Goal: Task Accomplishment & Management: Complete application form

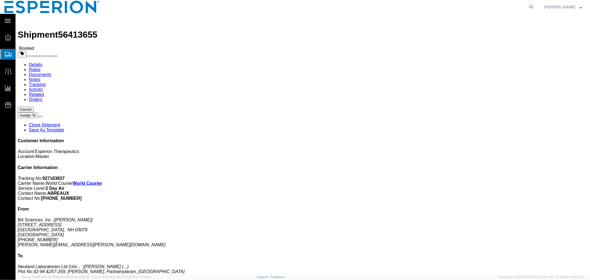
click link "Documents"
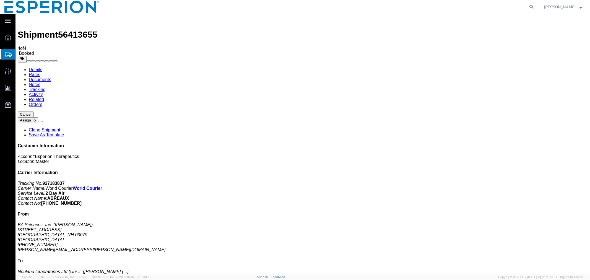
click at [0, 0] on span "Create Shipment" at bounding box center [0, 0] width 0 height 0
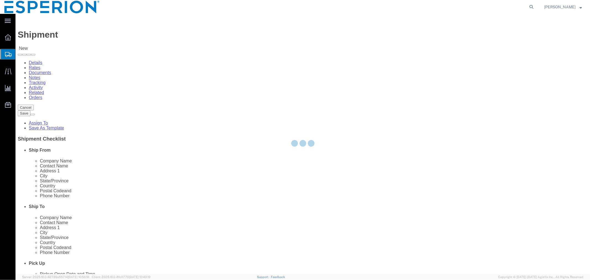
select select
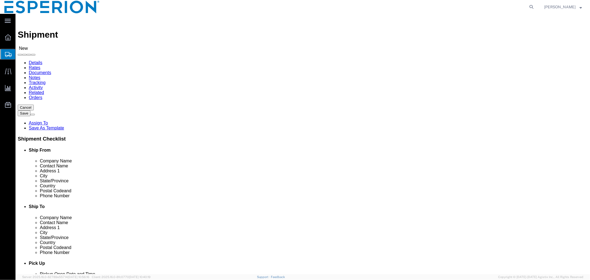
click input "text"
click p "NLL UNIT II - Neuland Laboratories Limited (Unit II) - (Yashwanth Darapuneni) P…"
type input "Neuland Laboratories Limited (Unit II)"
click input "checkbox"
checkbox input "false"
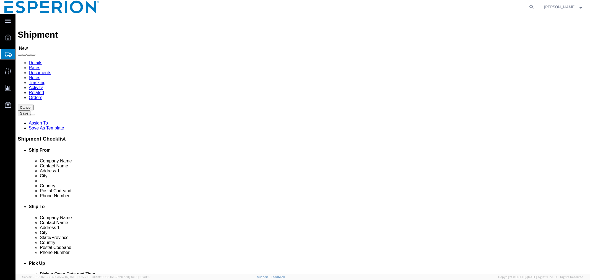
click input "text"
type input "crys"
click p "- Crystal Pharmatech Co., Ltd - (Weichen Chen) 3000 Eastpark Blvd, Suite 500B, …"
select select "NJ"
type input "Crystal Pharmatech Co., Ltd"
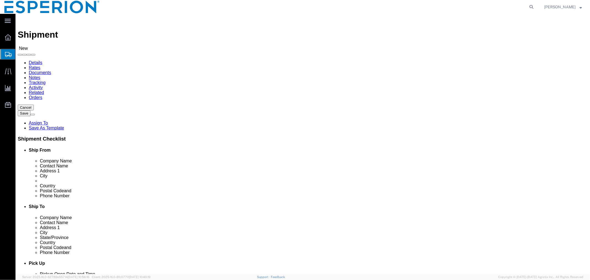
click input "checkbox"
checkbox input "false"
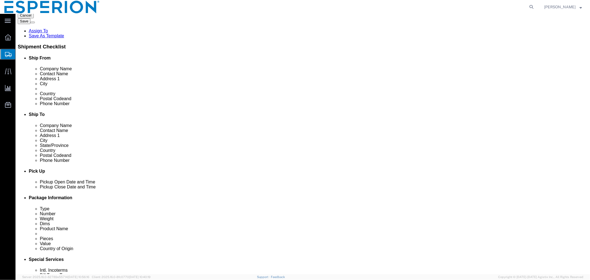
click div "Aug 11 2025 12:00 AM"
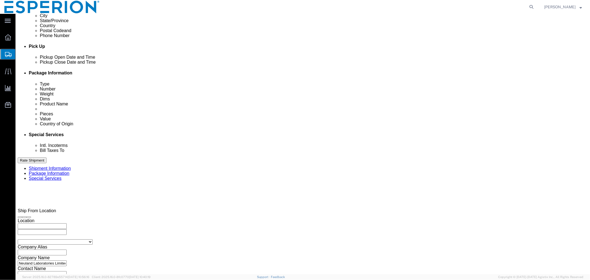
click button "Apply"
click div "Aug 15 2025 5:00 PM"
click input "5:00 PM"
click input "5:00 am"
type input "8:00 AM"
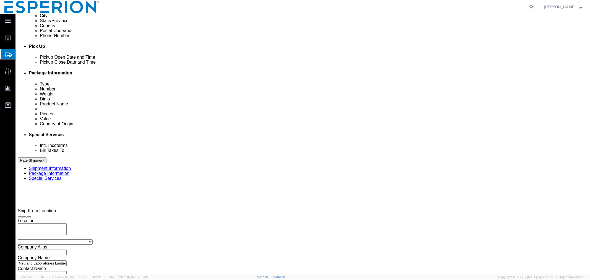
click button "Apply"
click input "text"
type input "SAMPLES"
click select "Select Account Type Activity ID Airline Appointment Number ASN Batch Request # …"
select select "LOT"
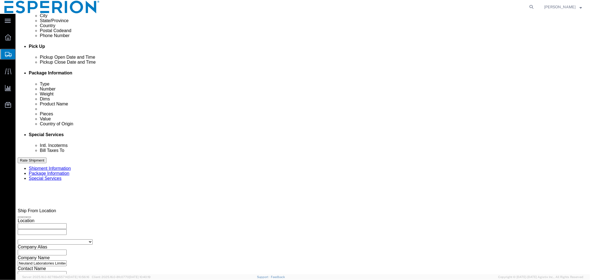
click select "Select Account Type Activity ID Airline Appointment Number ASN Batch Request # …"
select select "LOT"
click button "Add reference"
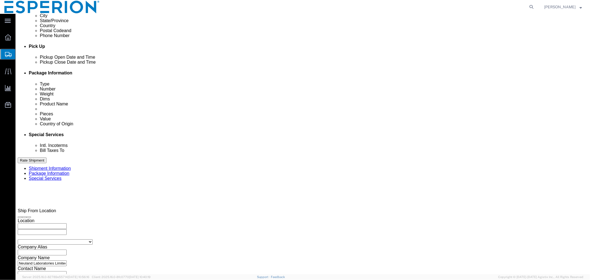
click button "Add reference"
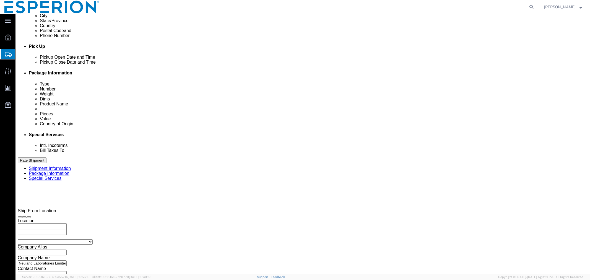
click button "Add reference"
click select "Select Account Type Activity ID Airline Appointment Number ASN Batch Request # …"
select select "LOT"
click select "Select Account Type Activity ID Airline Appointment Number ASN Batch Request # …"
select select "LOT"
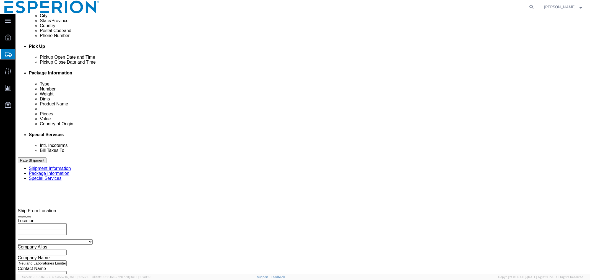
click select "Select Account Type Activity ID Airline Appointment Number ASN Batch Request # …"
select select "LOT"
click select "Select Account Type Activity ID Airline Appointment Number ASN Batch Request # …"
select select "LOT"
click select "Select Account Type Activity ID Airline Appointment Number ASN Batch Request # …"
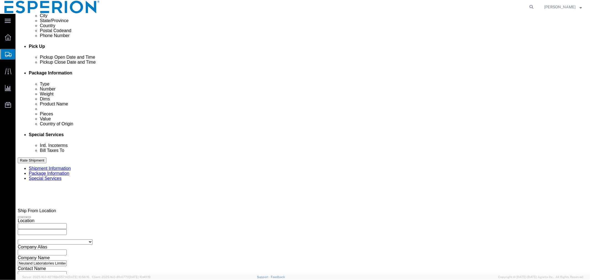
select select "LOT"
click select "Select Account Type Activity ID Airline Appointment Number ASN Batch Request # …"
select select "LOT"
click select "Select Account Type Activity ID Airline Appointment Number ASN Batch Request # …"
select select "LOT"
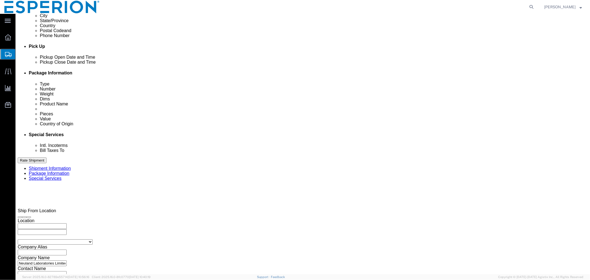
click select "Select Account Type Activity ID Airline Appointment Number ASN Batch Request # …"
select select "LOT"
click select "Select Account Type Activity ID Airline Appointment Number ASN Batch Request # …"
select select "LOT"
click div "Ship From Location Location My Profile Location Ann Arbor Master Company Alias …"
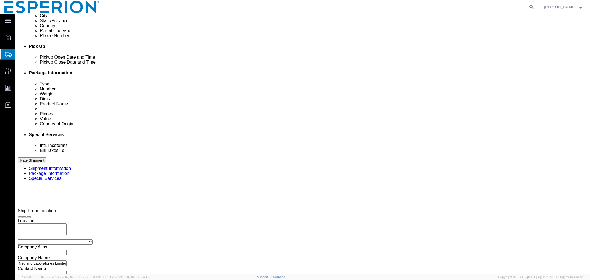
click button "Add reference"
click select "Select Account Type Activity ID Airline Appointment Number ASN Batch Request # …"
select select "LOT"
click select "Select Account Type Activity ID Airline Appointment Number ASN Batch Request # …"
select select "CUSTREF"
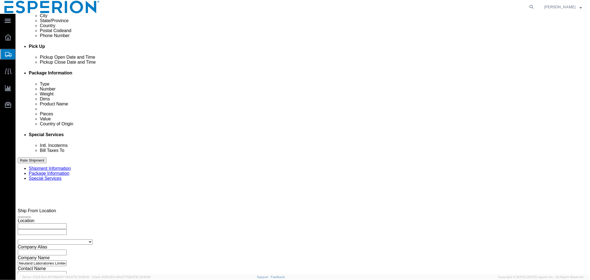
click select "Select Account Type Activity ID Airline Appointment Number ASN Batch Request # …"
click input "text"
type input "MR#199"
click input "text"
paste input "BD322020D"
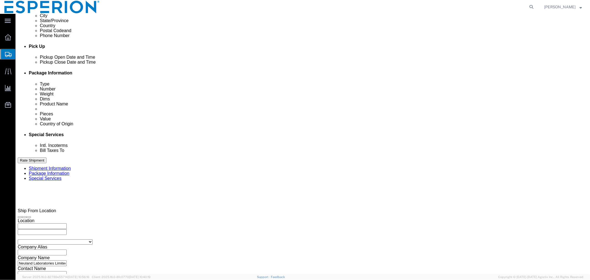
type input "BD322020D"
click input "text"
paste input "BD322021D"
type input "BD322021D"
click input "text"
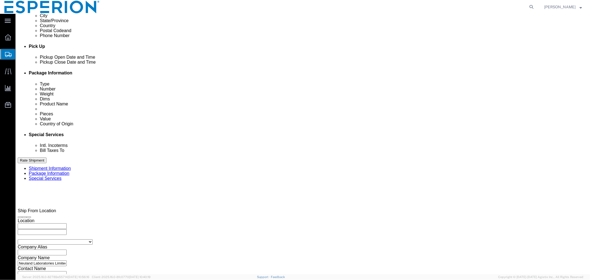
paste input "BD322025D"
type input "BD322025D"
click input "text"
paste input "BD322026D"
type input "BD322026D"
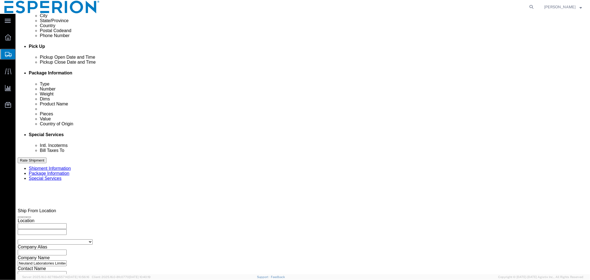
click input "text"
paste input "BD322027D"
type input "BD322027D"
click input "text"
paste input "BD322037D"
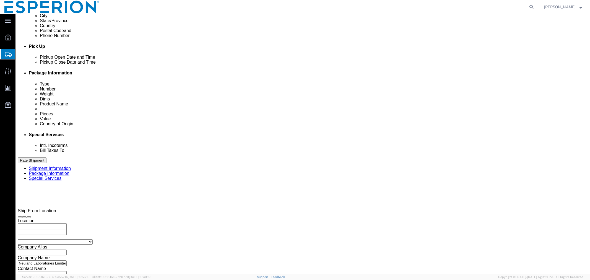
type input "BD322037D"
click input "text"
paste input "BD322038D"
type input "BD322038D"
click input "text"
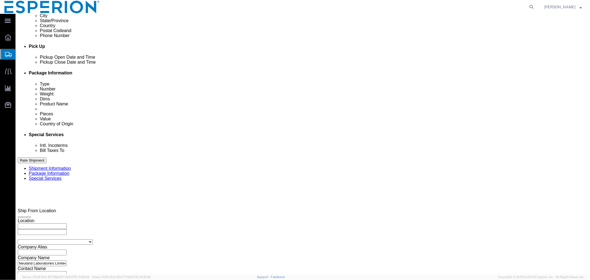
paste input "BD323039D"
type input "BD323039D"
click input "text"
paste input "BD323046D"
type input "BD323046D"
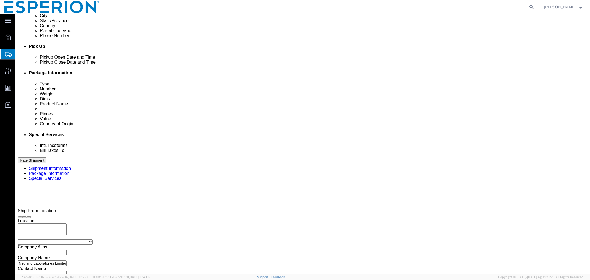
click input "text"
paste input "BD323060D"
type input "BD323060D"
click input "text"
paste input "BD323069D"
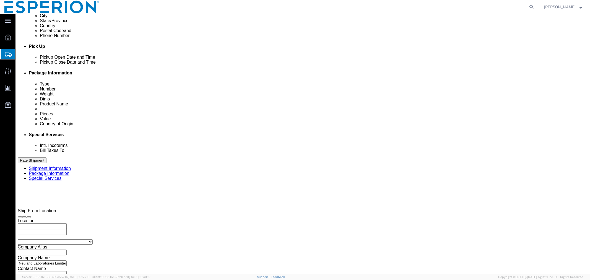
scroll to position [259, 0]
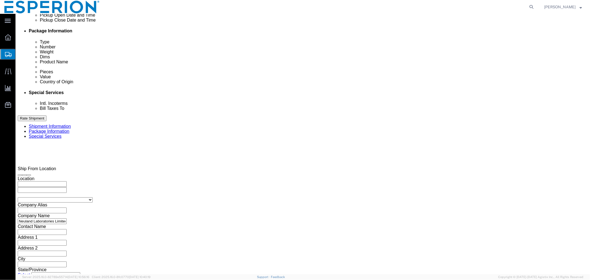
type input "BD323069D"
click select "Select Air Less than Truckload Multi-Leg Ocean Freight Rail Small Parcel Truckl…"
click div "Vehicle Select Airplane Size Container Number Owner Select Shipper Vessel"
click select "Select Air Less than Truckload Multi-Leg Ocean Freight Rail Small Parcel Truckl…"
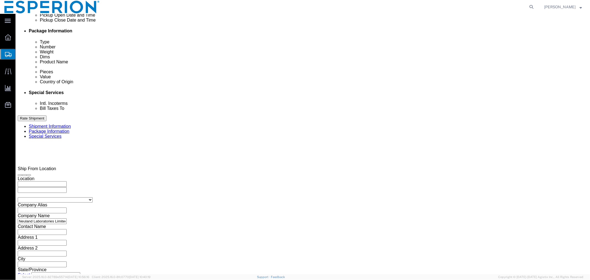
select select "SMAL"
click select "Select Air Less than Truckload Multi-Leg Ocean Freight Rail Small Parcel Truckl…"
click div
click button "Continue"
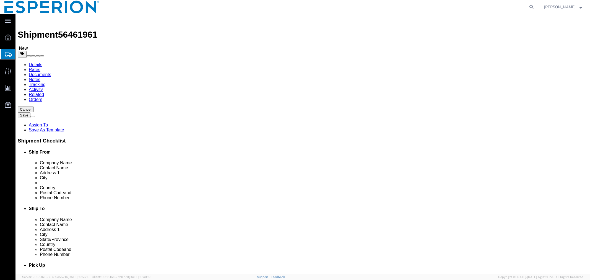
click select "Select Bale(s) Basket(s) Bolt(s) Bottle(s) Buckets Bulk Bundle(s) Can(s) Cardbo…"
select select "DRPL"
click select "Select Bale(s) Basket(s) Bolt(s) Bottle(s) Buckets Bulk Bundle(s) Can(s) Cardbo…"
click input "text"
type input "12"
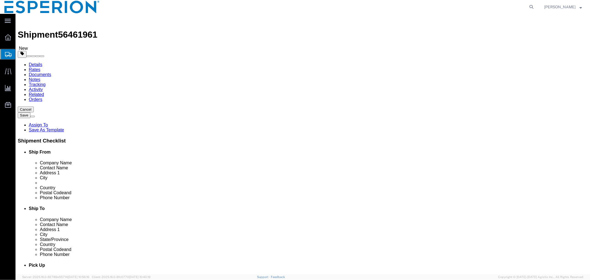
click select "Select cm ft in"
select select "CM"
click select "Select cm ft in"
drag, startPoint x: 101, startPoint y: 120, endPoint x: 61, endPoint y: 119, distance: 39.6
click div "Dimensions Length 30.48 x Width x Height Select cm ft in"
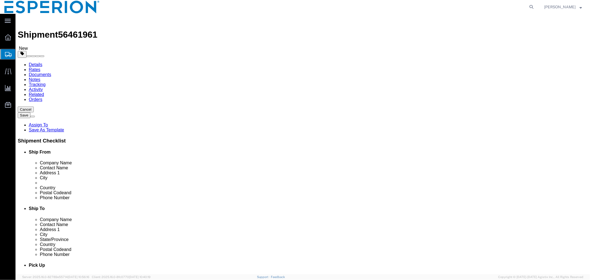
type input "12"
type input "10"
type input "12"
click select "Select kgs lbs"
select select "KGS"
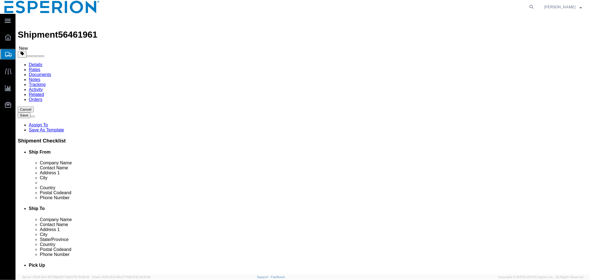
click select "Select kgs lbs"
click input "0.00"
drag, startPoint x: 100, startPoint y: 130, endPoint x: 69, endPoint y: 125, distance: 31.7
click div "Weight Total weight of packages in pounds or kilograms 0.00 Select kgs lbs Ship…"
type input "1.3365"
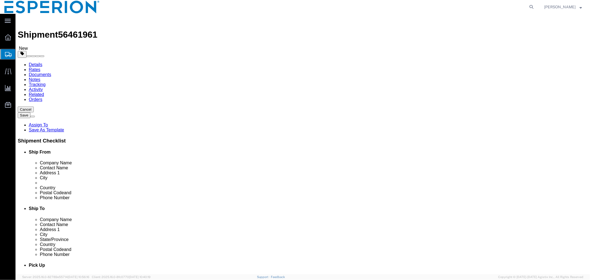
click input "checkbox"
checkbox input "true"
type input "FROM_15_TO_25"
click ul
click link "Add Content"
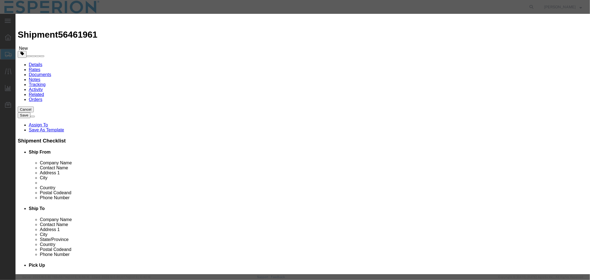
click input "text"
type input "BEMPEDOIC"
click strong "Bempedoic"
type input "1"
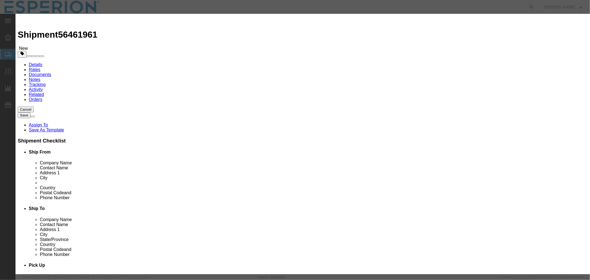
select select "KGS"
type input "958.56"
select select "USD"
select select "PHARMA"
select select "IN"
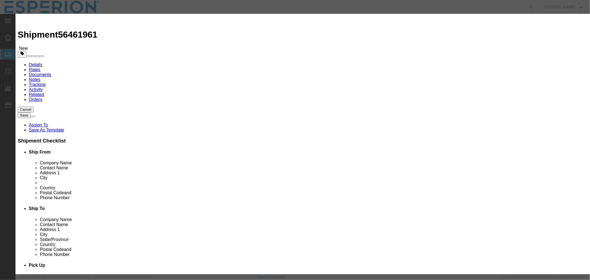
type input "FROM_2_TO_40"
type input "2918.19.9000"
type input "EAR99"
select select
type input "Bempedoic Acid - Neuland"
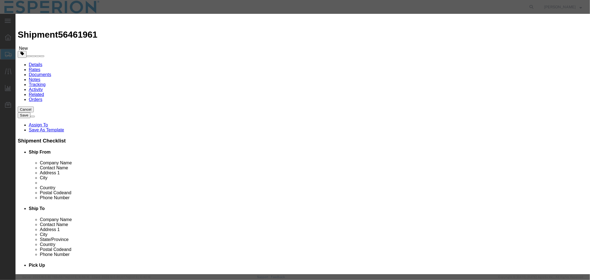
type input "API"
type textarea "API"
type input "Bempedoic Acid - Neuland SAMPLES"
click input "1"
type input "0.05"
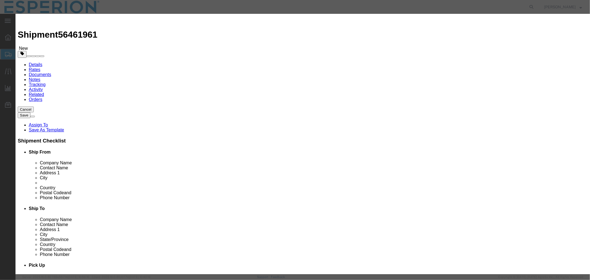
type input "47.93"
click input "text"
paste input "BD322020D"
type input "BD322020D"
type input "FROM_15_TO_25"
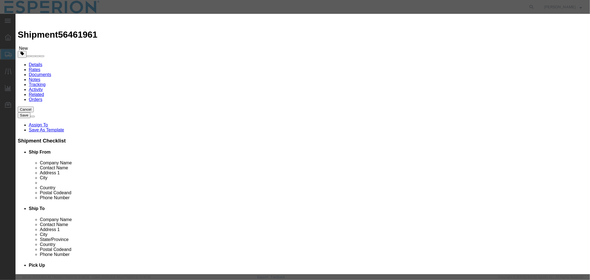
scroll to position [92, 0]
click input "text"
paste input "BD322020D"
type input "BD322020D"
click button "Save & Close"
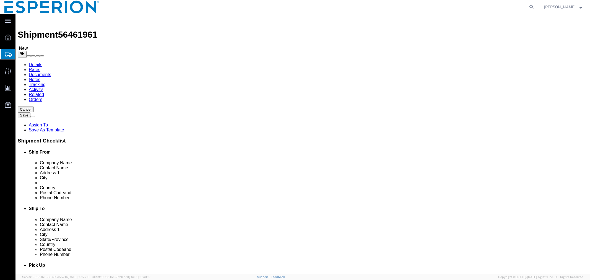
click link "Clone this content"
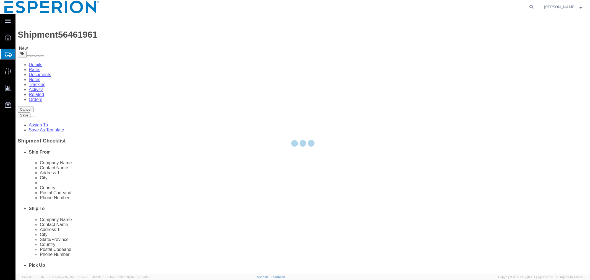
select select "DRPL"
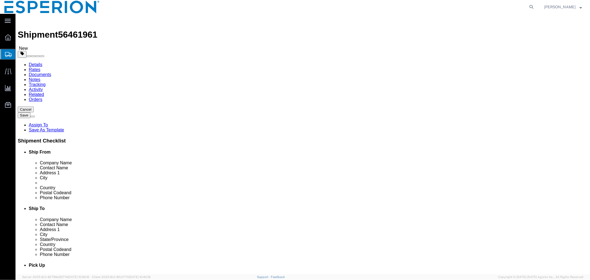
click dd "47.93 USD"
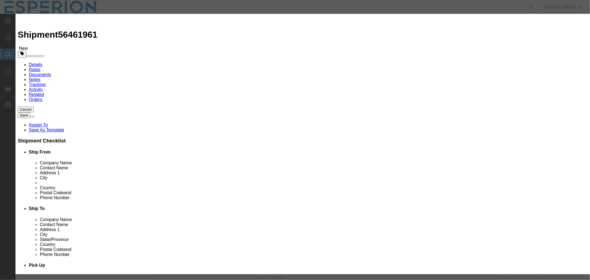
drag, startPoint x: 371, startPoint y: 79, endPoint x: 285, endPoint y: 74, distance: 85.7
click div "Description API Commodity Category Select Pharma Information Country Of Origin …"
paste input "1"
type input "BD322021D"
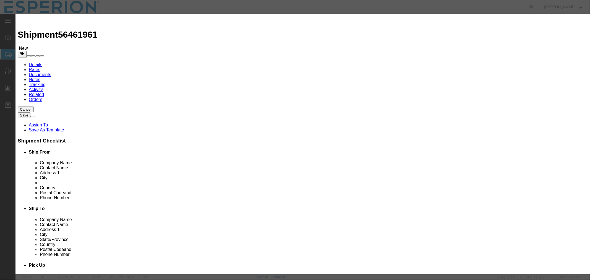
drag, startPoint x: 218, startPoint y: 105, endPoint x: 144, endPoint y: 106, distance: 74.8
click div "Lot# BD322020D"
paste input "1"
type input "BD322021D"
click button "Save & Close"
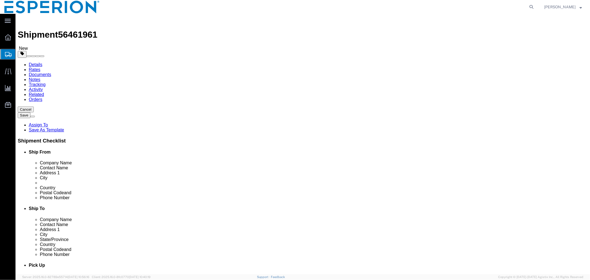
click link "Clone this content"
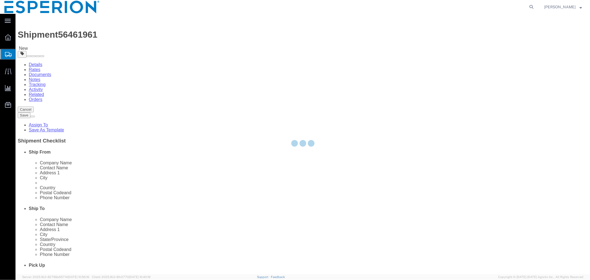
select select "DRPL"
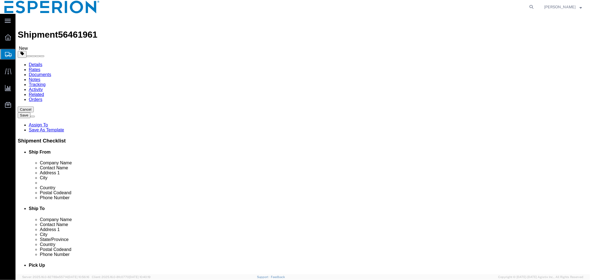
scroll to position [70, 0]
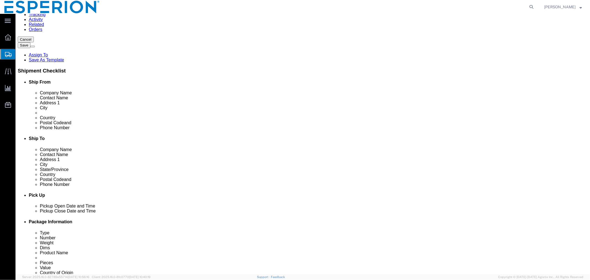
click dd "0.05 Kilogram"
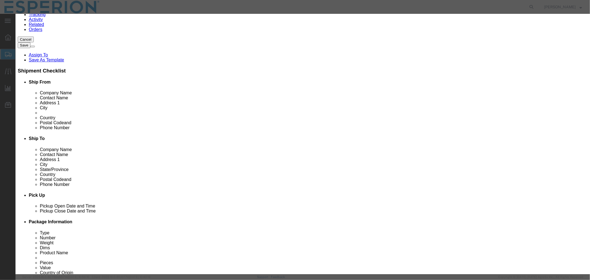
drag, startPoint x: 369, startPoint y: 80, endPoint x: 311, endPoint y: 79, distance: 58.1
click div "Serial BD322021D"
paste input "5"
type input "BD322025D"
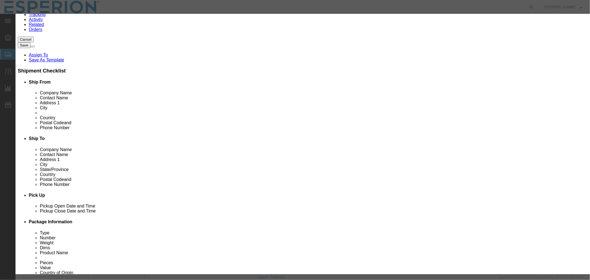
drag, startPoint x: 218, startPoint y: 108, endPoint x: 154, endPoint y: 103, distance: 64.4
click div "Lot# BD322021D"
paste input "5"
type input "BD322025D"
click button "Save & Close"
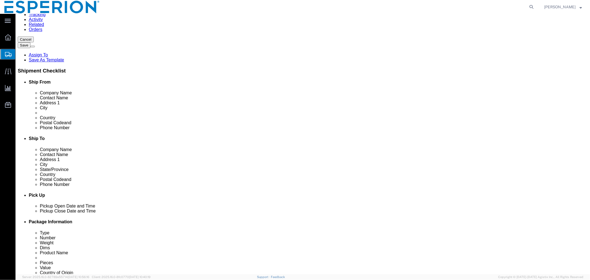
click link "Clone this content"
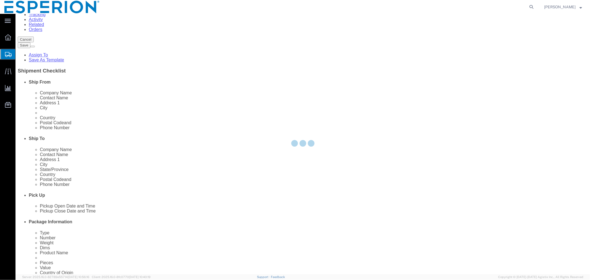
select select "DRPL"
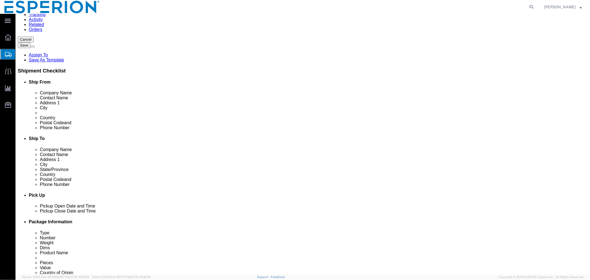
click div "Pieces: 0.05 Kilogram Total value: 47.93 USD"
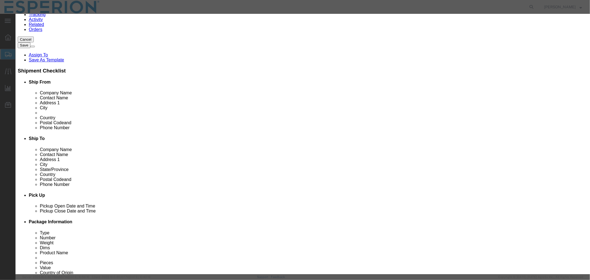
drag, startPoint x: 368, startPoint y: 78, endPoint x: 282, endPoint y: 77, distance: 85.3
click div "Product Name Bempedoic Acid - Neuland SAMPLES Pieces 0.05 Select Bag Barrels 10…"
paste input "6"
type input "BD322026D"
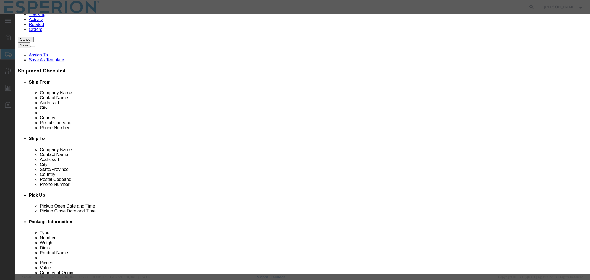
drag, startPoint x: 217, startPoint y: 138, endPoint x: 128, endPoint y: 138, distance: 89.4
click div "Edit content Commodity library Product Name Bempedoic Acid - Neuland SAMPLES Pi…"
paste input "6"
type input "BD322026D"
click button "Save & Close"
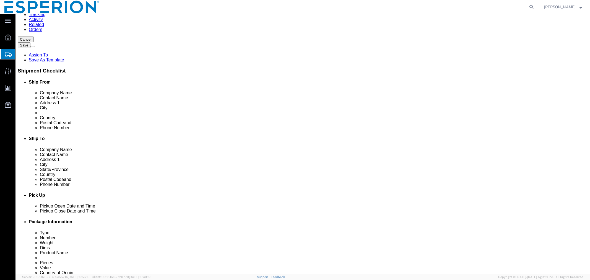
click link "Clone this content"
select select "DRPL"
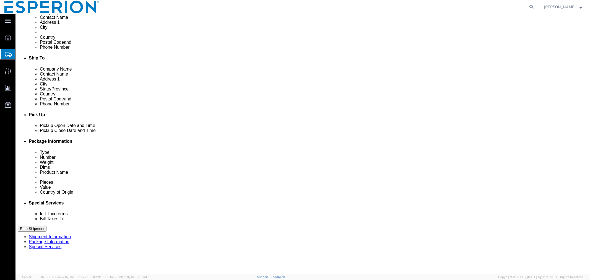
click dd "0.05 Kilogram"
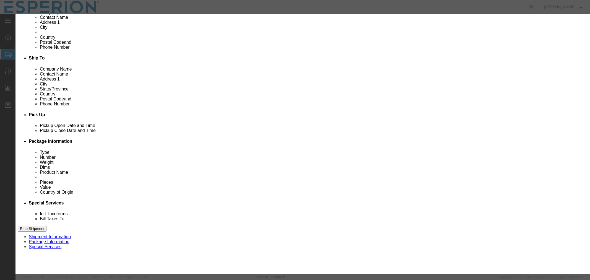
drag, startPoint x: 373, startPoint y: 79, endPoint x: 288, endPoint y: 75, distance: 84.5
click div "Description API Commodity Category Select Pharma Information Country Of Origin …"
paste input "7"
type input "BD322027D"
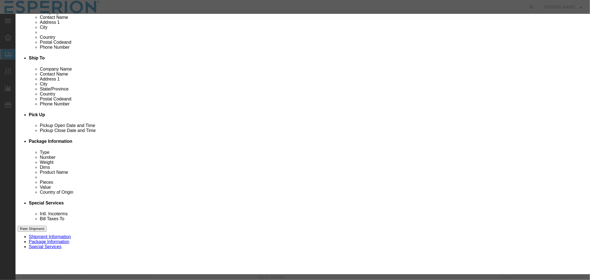
drag, startPoint x: 217, startPoint y: 138, endPoint x: 147, endPoint y: 137, distance: 69.8
click div "Lot# BD322026D"
paste input "7"
type input "BD322027D"
click button "Save & Close"
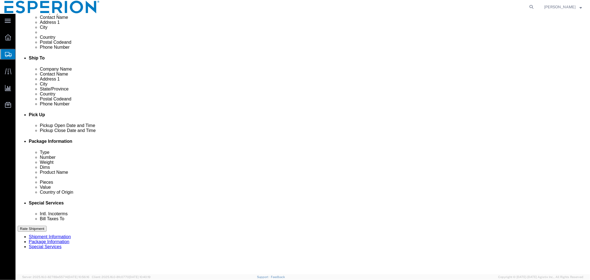
click link "Clone this content"
select select "DRPL"
click dd "0.05 Kilogram"
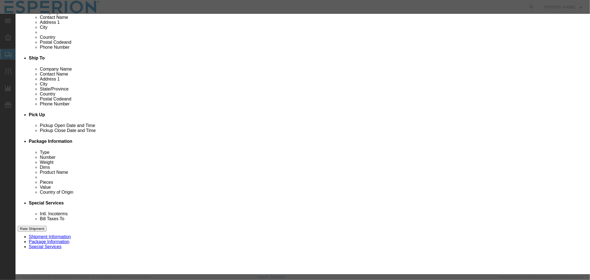
drag, startPoint x: 363, startPoint y: 79, endPoint x: 292, endPoint y: 71, distance: 71.1
click div "Description API Commodity Category Select Pharma Information Country Of Origin …"
paste input "3"
type input "BD322037D"
drag, startPoint x: 218, startPoint y: 138, endPoint x: 172, endPoint y: 131, distance: 46.7
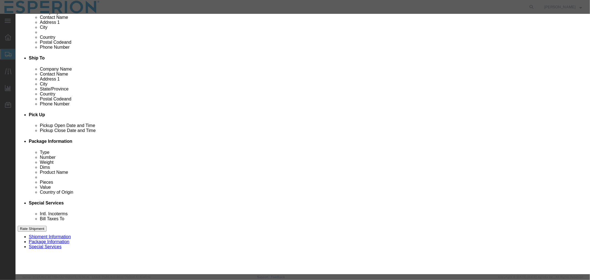
click div "Market Distribution MAA Intended Use Code NDC NDC Approval Date CAS# FDA Produc…"
paste input "3"
type input "BD322037D"
click button "Save & Close"
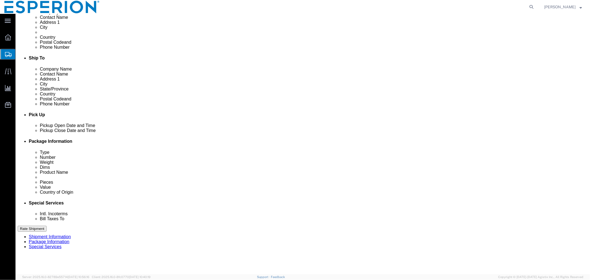
click link "Clone this content"
select select "DRPL"
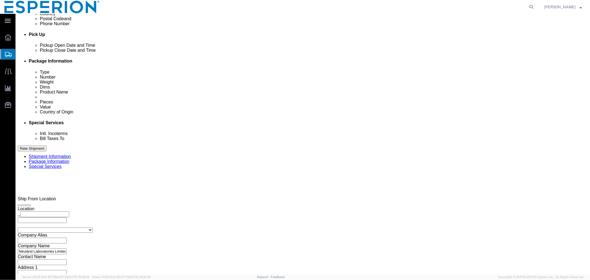
click dd "0.05 Kilogram"
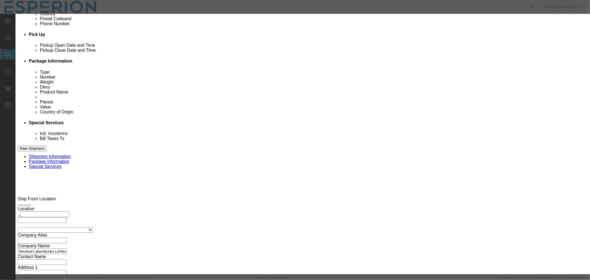
drag, startPoint x: 368, startPoint y: 80, endPoint x: 284, endPoint y: 73, distance: 84.2
click div "Description API Commodity Category Select Pharma Information Country Of Origin …"
paste input "8"
type input "BD322038D"
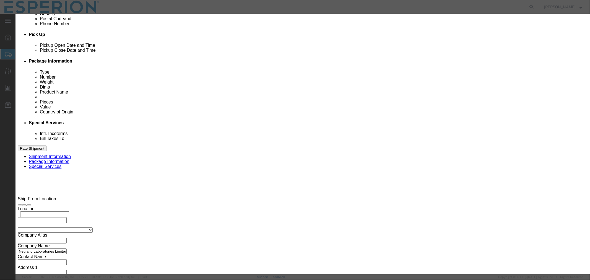
drag, startPoint x: 218, startPoint y: 109, endPoint x: 161, endPoint y: 105, distance: 58.0
click div "Lot# BD322037D"
paste input "8"
type input "BD322038D"
click button "Save & Close"
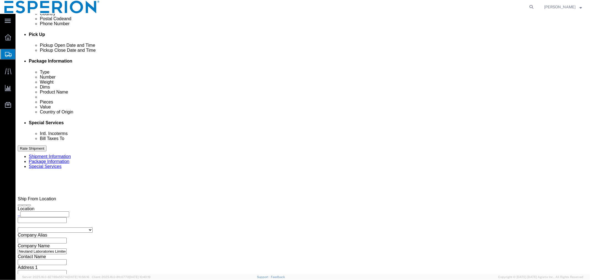
click link "Clone this content"
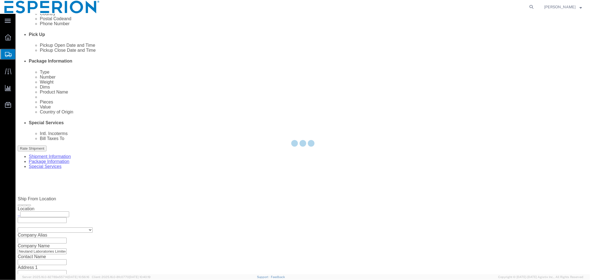
select select "DRPL"
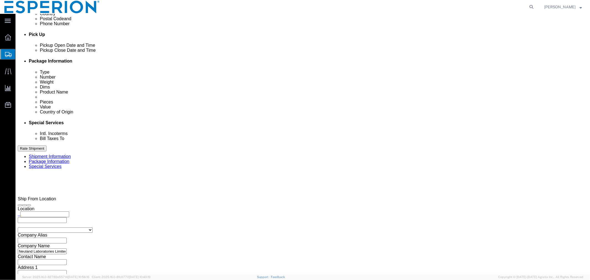
click dl "Pieces: 0.05 Kilogram Total value: 47.93 USD"
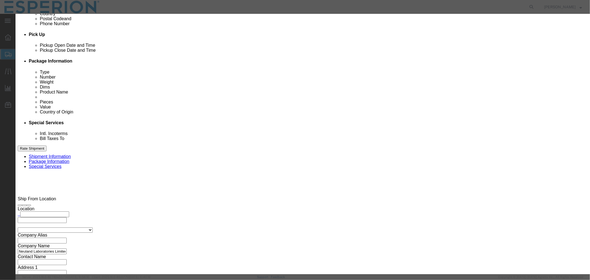
drag, startPoint x: 371, startPoint y: 82, endPoint x: 312, endPoint y: 78, distance: 59.6
click div "Serial BD322038D"
paste input "3039"
type input "BD323039D"
drag, startPoint x: 225, startPoint y: 109, endPoint x: 150, endPoint y: 103, distance: 75.0
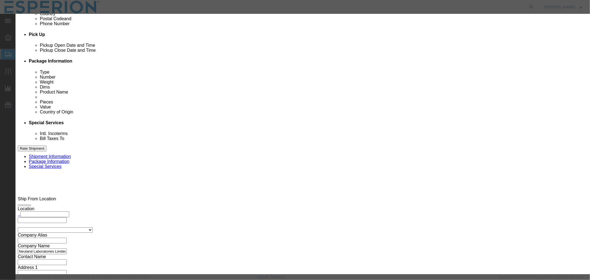
click div "Market Distribution MAA Intended Use Code NDC NDC Approval Date CAS# FDA Produc…"
paste input "3039"
type input "BD323039D"
click button "Save & Close"
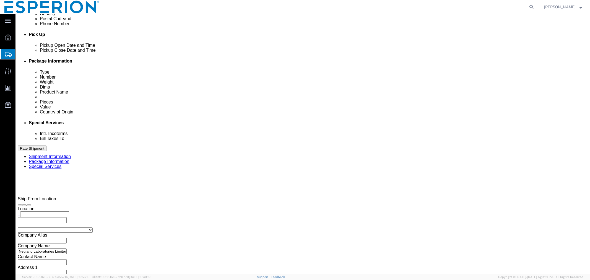
click link "Clone this content"
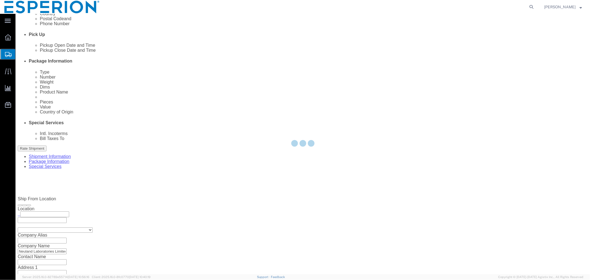
select select "DRPL"
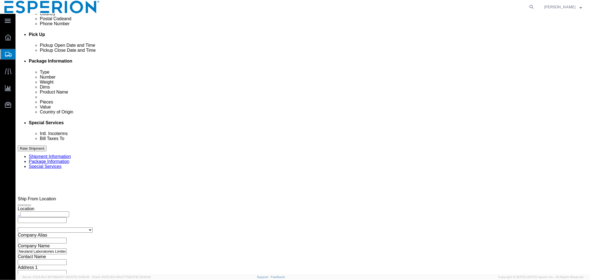
scroll to position [311, 0]
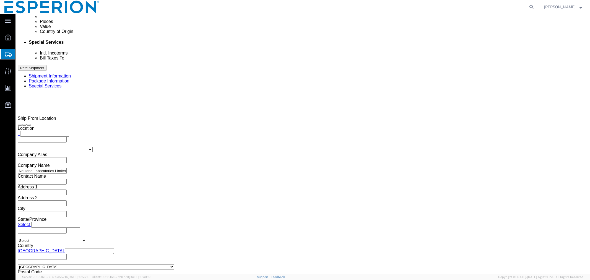
click div "Pieces: 0.05 Kilogram Total value: 47.93 USD"
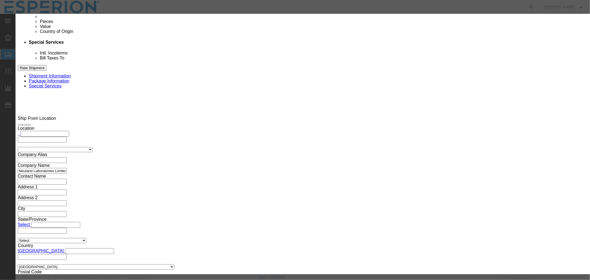
drag, startPoint x: 384, startPoint y: 78, endPoint x: 303, endPoint y: 76, distance: 80.3
click div "Serial BD323039D"
paste input "46"
type input "BD323046D"
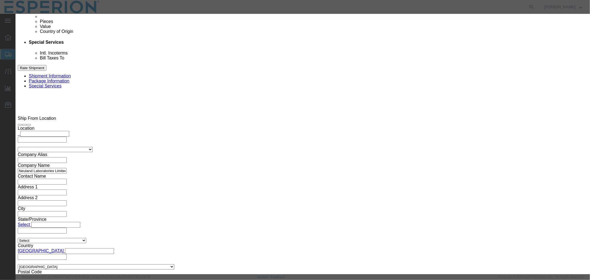
drag, startPoint x: 224, startPoint y: 137, endPoint x: 135, endPoint y: 132, distance: 88.5
click div "Commodity library Product Name Bempedoic Acid - Neuland SAMPLES Pieces 0.05 Sel…"
paste input "46"
type input "BD323046D"
click button "Save & Close"
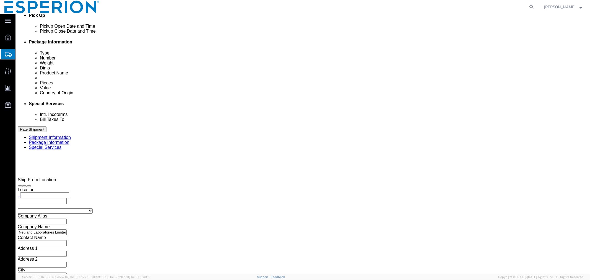
scroll to position [281, 0]
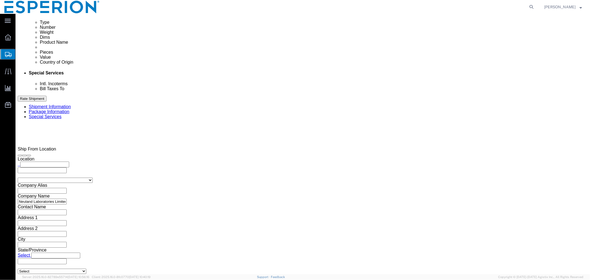
click link "Clone this content"
select select "DRPL"
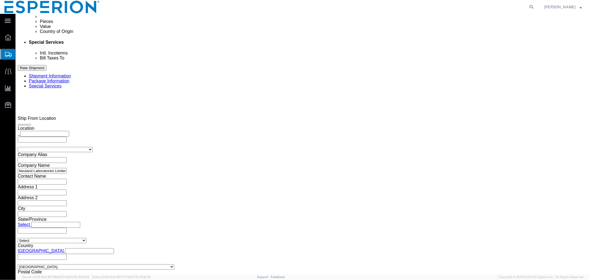
scroll to position [352, 0]
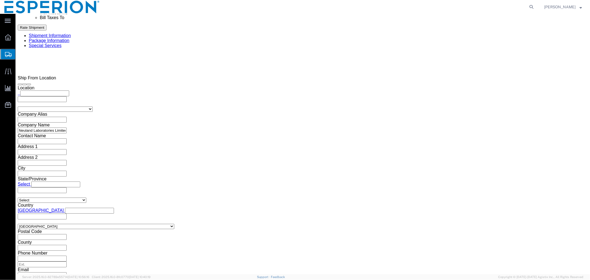
click div "Pieces: 0.05 Kilogram Total value: 47.93 USD"
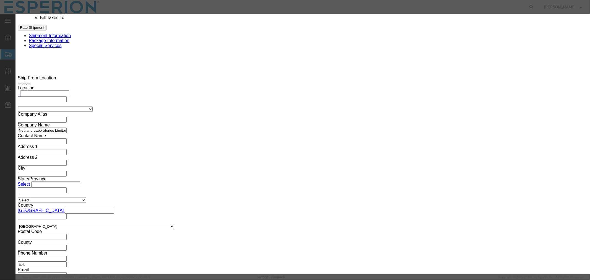
drag, startPoint x: 368, startPoint y: 81, endPoint x: 289, endPoint y: 78, distance: 78.6
click div "Serial BD323046D"
paste input "60"
type input "BD323060D"
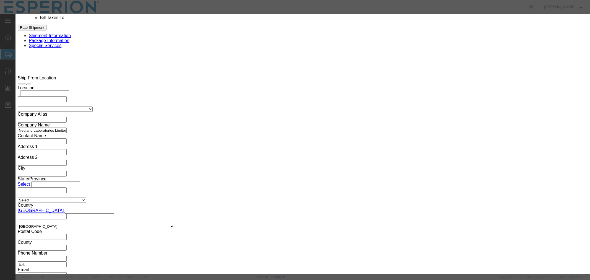
drag, startPoint x: 220, startPoint y: 107, endPoint x: 158, endPoint y: 107, distance: 61.5
click div "Lot# BD323046D"
paste input "60"
type input "BD323060D"
click button "Save & Close"
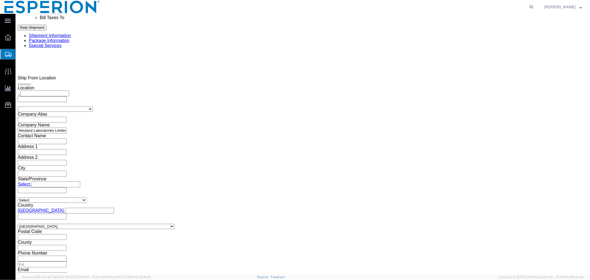
click link "Clone this content"
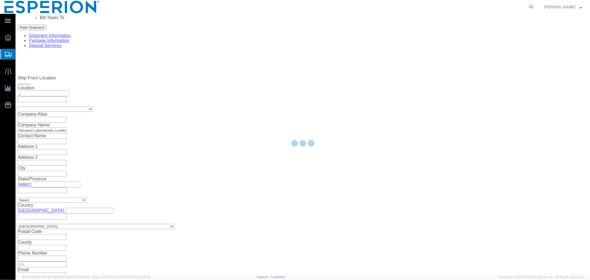
select select "DRPL"
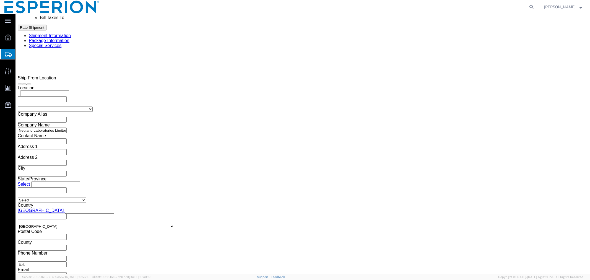
click dd "47.93 USD"
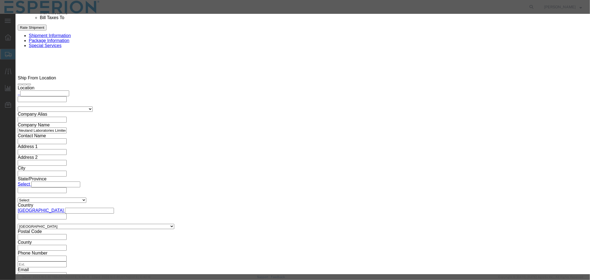
drag, startPoint x: 376, startPoint y: 79, endPoint x: 305, endPoint y: 77, distance: 70.6
click div "Serial BD323060D"
paste input "9"
type input "BD323069D"
drag, startPoint x: 216, startPoint y: 109, endPoint x: 158, endPoint y: 104, distance: 59.1
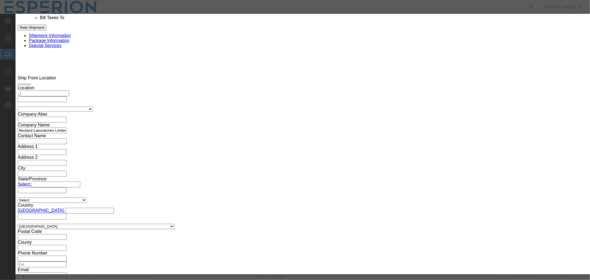
click div "Lot# BD323060D"
paste input "9"
type input "BD323069D"
click button "Save & Close"
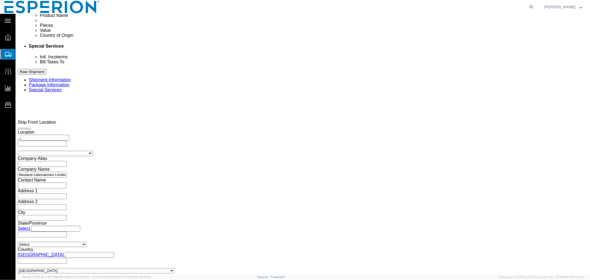
scroll to position [403, 0]
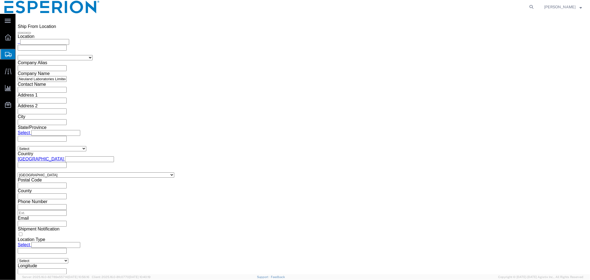
click button "Continue"
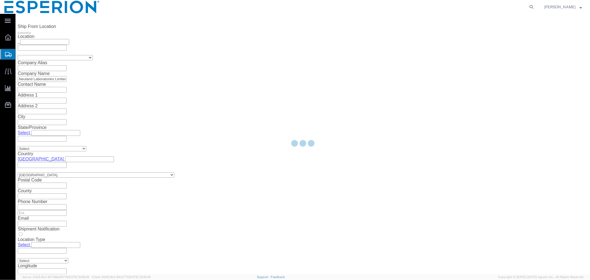
select select
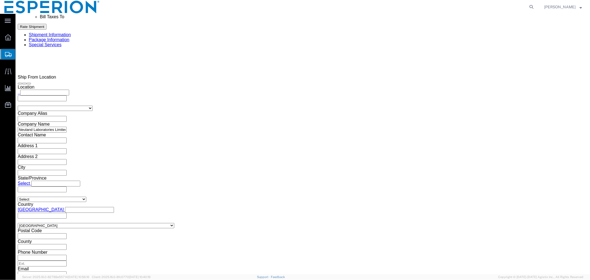
scroll to position [230, 0]
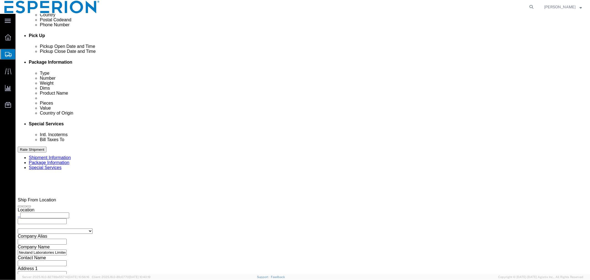
click select "Select Carriage Insurance Paid Carriage Paid To Cost and Freight Cost Insurance…"
select select "EXW"
click select "Select Carriage Insurance Paid Carriage Paid To Cost and Freight Cost Insurance…"
select select "RCPN"
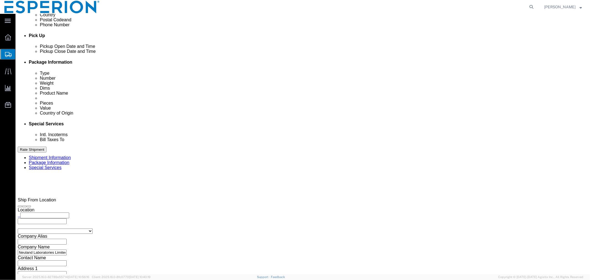
type input "Crystal Pharmatech Co., Ltd"
type input "3000 Eastpark Blvd"
select select "US"
select select "NJ"
type input "334-524-7642"
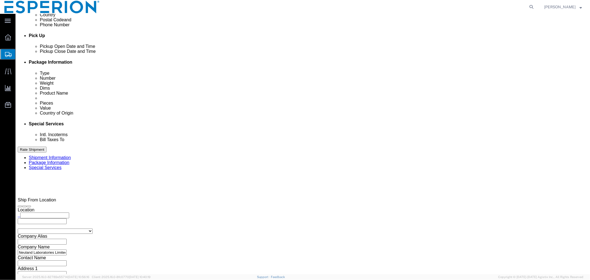
type input "Weichen Chen"
type input "Suite 500B"
type input "Cranbury"
type input "08512"
type input "27-387141900"
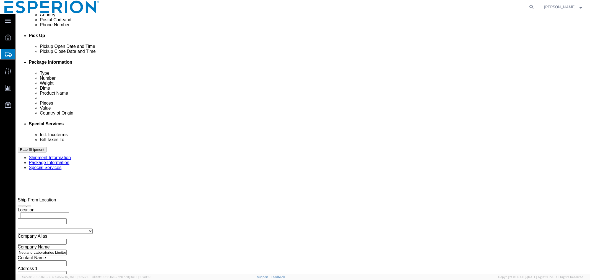
click input "text"
click input "Neuland Laboratories Unit II, Telegana, Iindia"
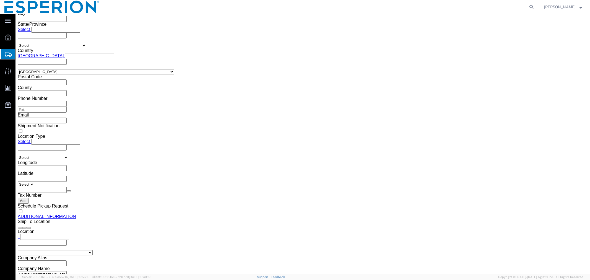
scroll to position [644, 0]
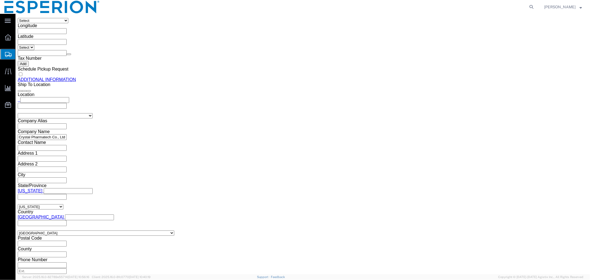
type input "Neuland Laboratories Unit II, Telegana, India"
click button "Rate Shipment"
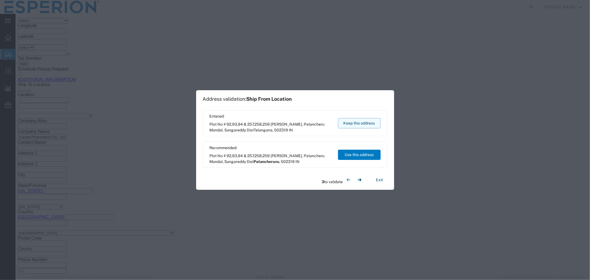
click at [355, 118] on button "Keep this address" at bounding box center [359, 123] width 43 height 10
click at [361, 123] on button "Keep this address" at bounding box center [359, 123] width 43 height 10
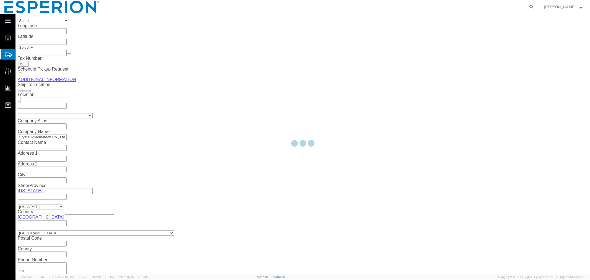
select select
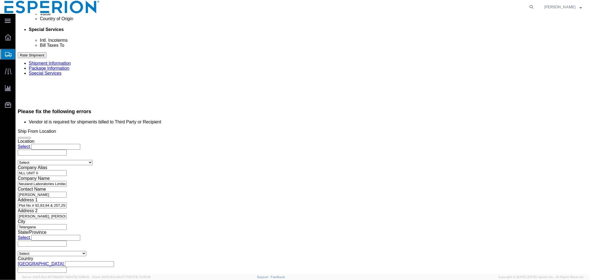
scroll to position [293, 0]
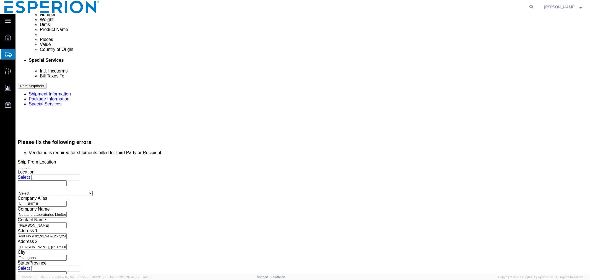
click select "Select Recipient Account Sender/Shipper Third Party Account"
select select "SHIP"
click select "Select Recipient Account Sender/Shipper Third Party Account"
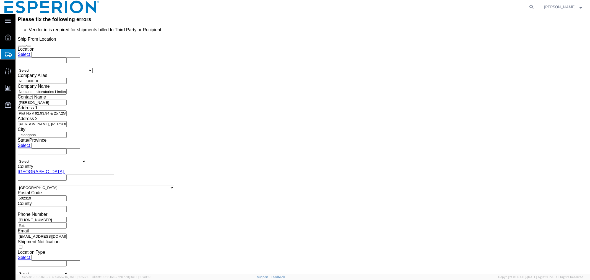
scroll to position [570, 0]
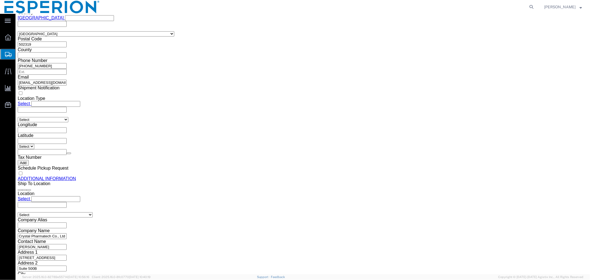
click button "Rate Shipment"
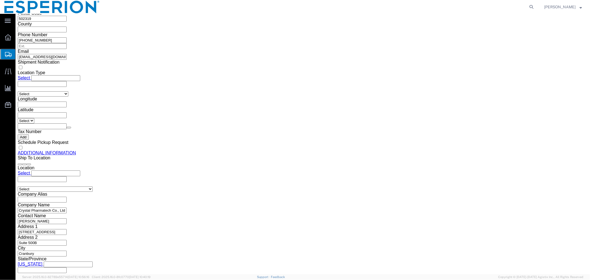
scroll to position [547, 0]
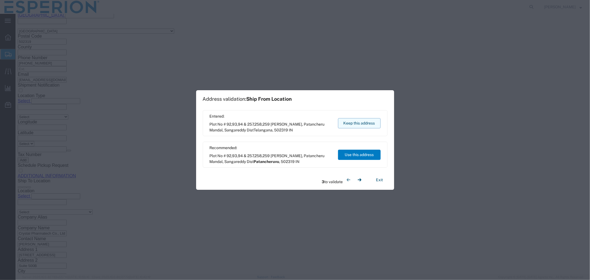
click at [352, 121] on button "Keep this address" at bounding box center [359, 123] width 43 height 10
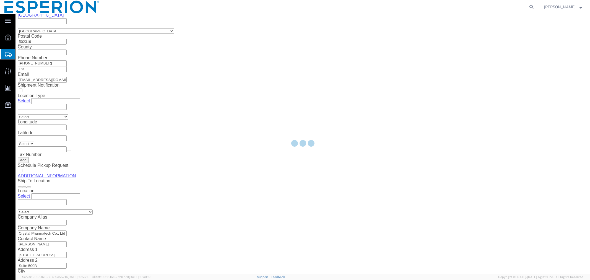
scroll to position [0, 0]
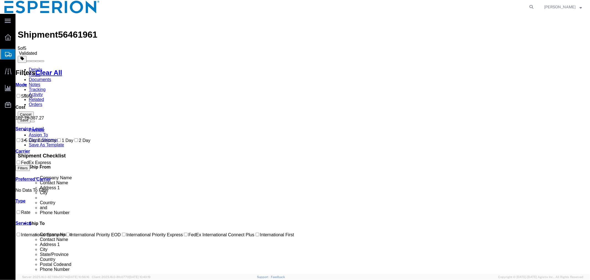
click at [65, 29] on span "56461961" at bounding box center [77, 34] width 39 height 10
copy span "56461961"
click at [51, 77] on link "Documents" at bounding box center [40, 79] width 22 height 5
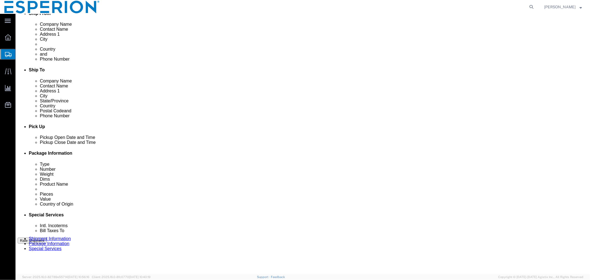
scroll to position [259, 0]
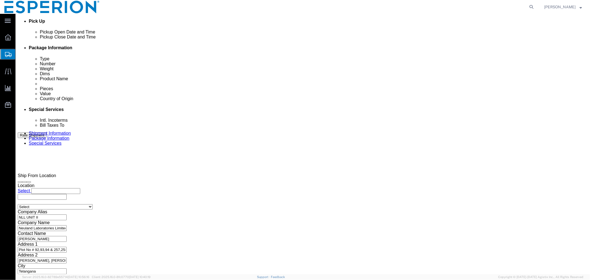
click button "Continue"
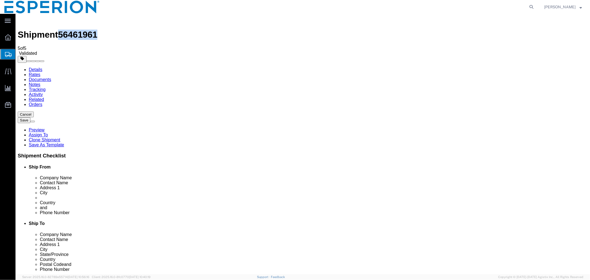
scroll to position [184, 0]
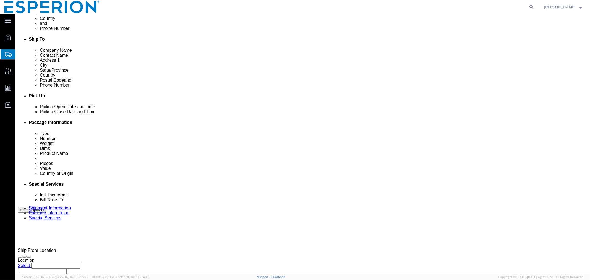
click button "Rate Shipment"
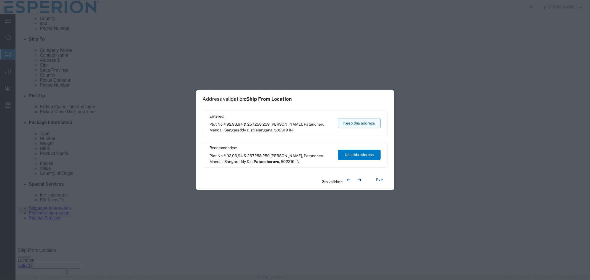
click at [357, 120] on button "Keep this address" at bounding box center [359, 123] width 43 height 10
click at [356, 123] on button "Keep this address" at bounding box center [359, 123] width 43 height 10
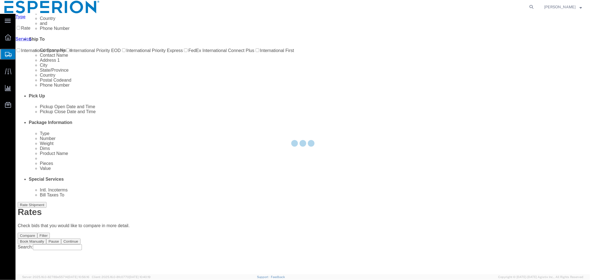
scroll to position [0, 0]
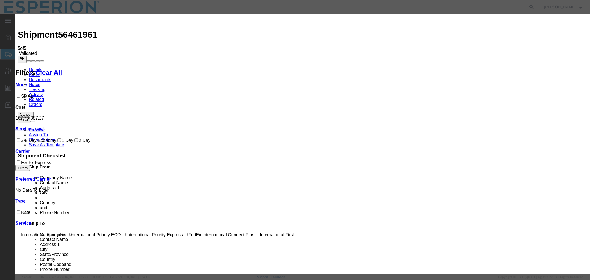
select select "2322"
select select "10474"
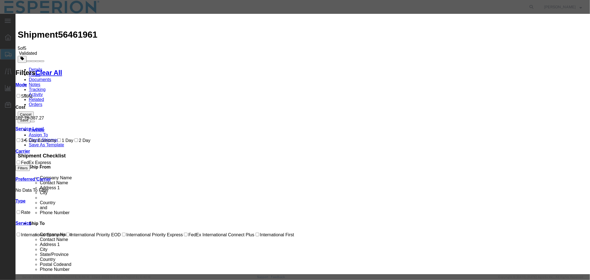
paste input "927204861"
type input "927204861"
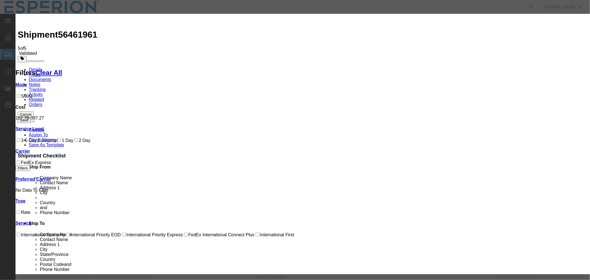
type input "ABREAUX"
type input "[PHONE_NUMBER]"
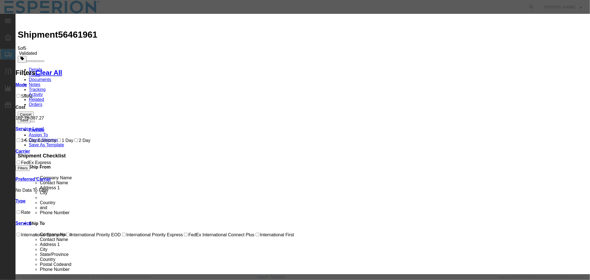
type input "08/18/2025"
select select "0800"
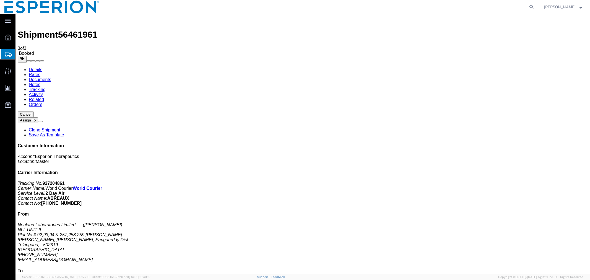
click at [37, 67] on link "Details" at bounding box center [36, 69] width 14 height 5
click h4 "Routing & Vehicle Information"
click at [529, 8] on icon at bounding box center [532, 7] width 8 height 8
click at [467, 5] on input "search" at bounding box center [444, 6] width 168 height 13
paste input "56441582"
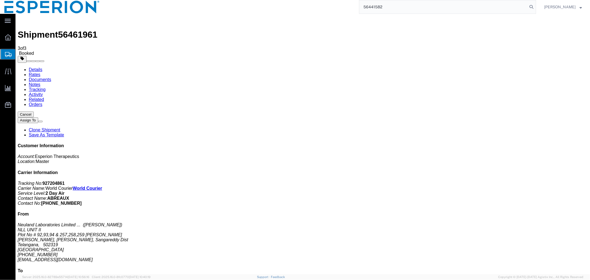
type input "56441582"
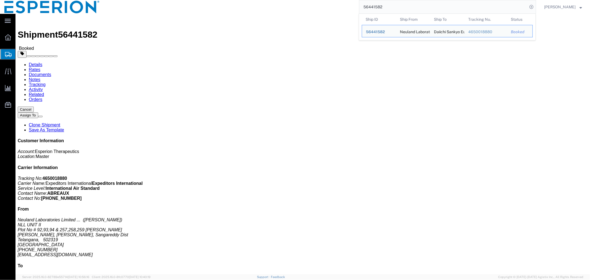
click div "Ship From Neuland Laboratories Limited (Unit II) (Yashwanth Darapuneni) NLL UNI…"
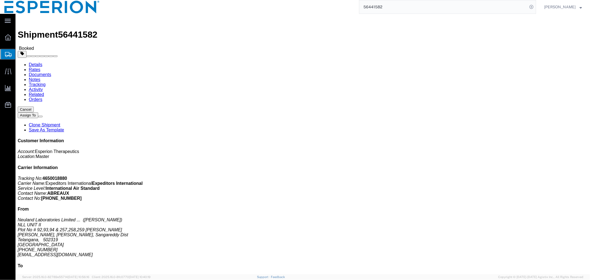
scroll to position [123, 0]
